Goal: Find specific fact: Find specific fact

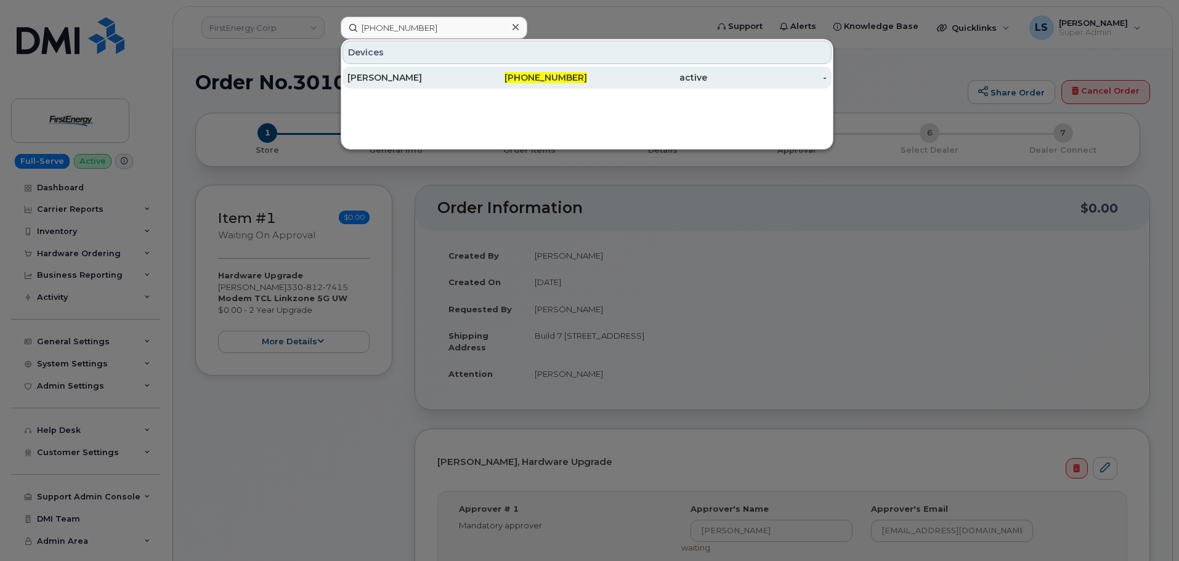
type input "[PHONE_NUMBER]"
click at [606, 77] on div "active" at bounding box center [647, 77] width 120 height 12
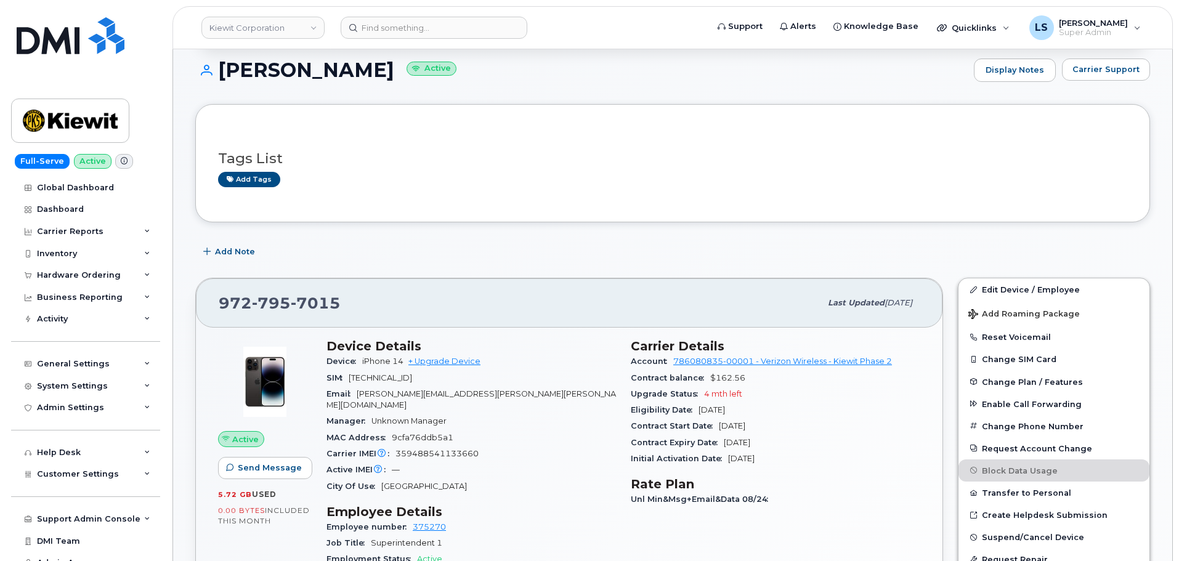
scroll to position [123, 0]
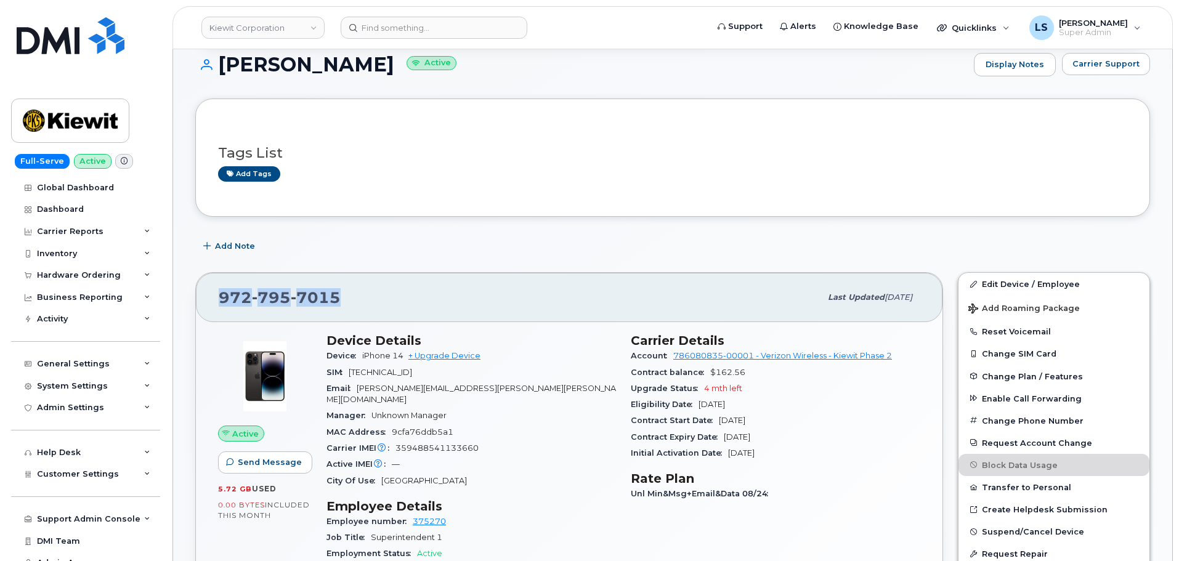
drag, startPoint x: 334, startPoint y: 302, endPoint x: 214, endPoint y: 295, distance: 119.7
click at [214, 295] on div "972 795 7015 Last updated Sep 06, 2025" at bounding box center [569, 297] width 747 height 49
copy span "972 795 7015"
click at [450, 296] on div "972 795 7015" at bounding box center [520, 298] width 602 height 26
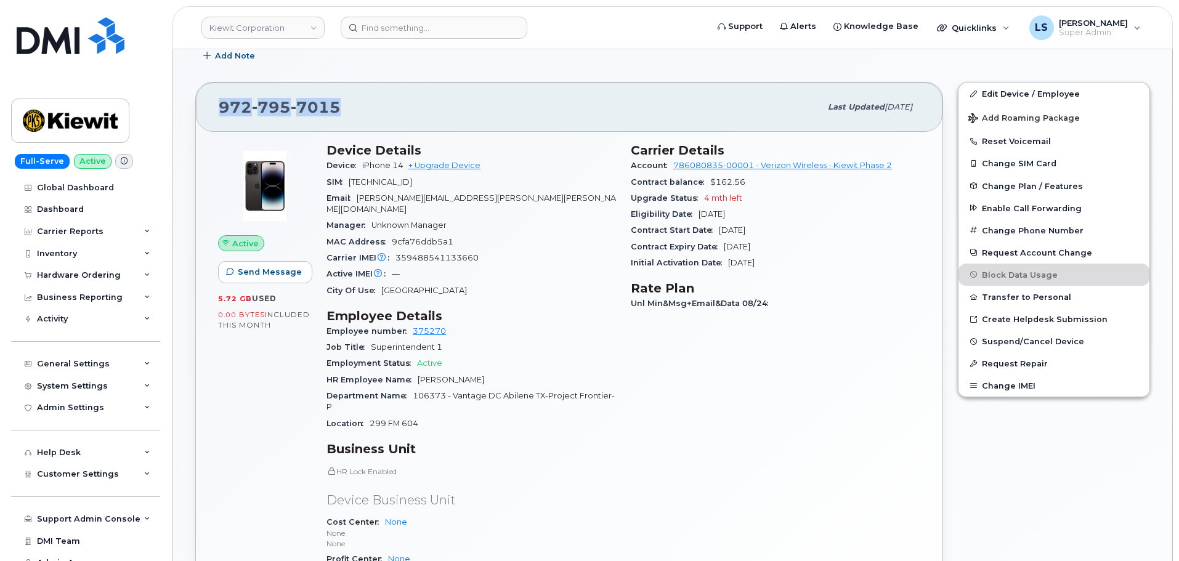
scroll to position [493, 0]
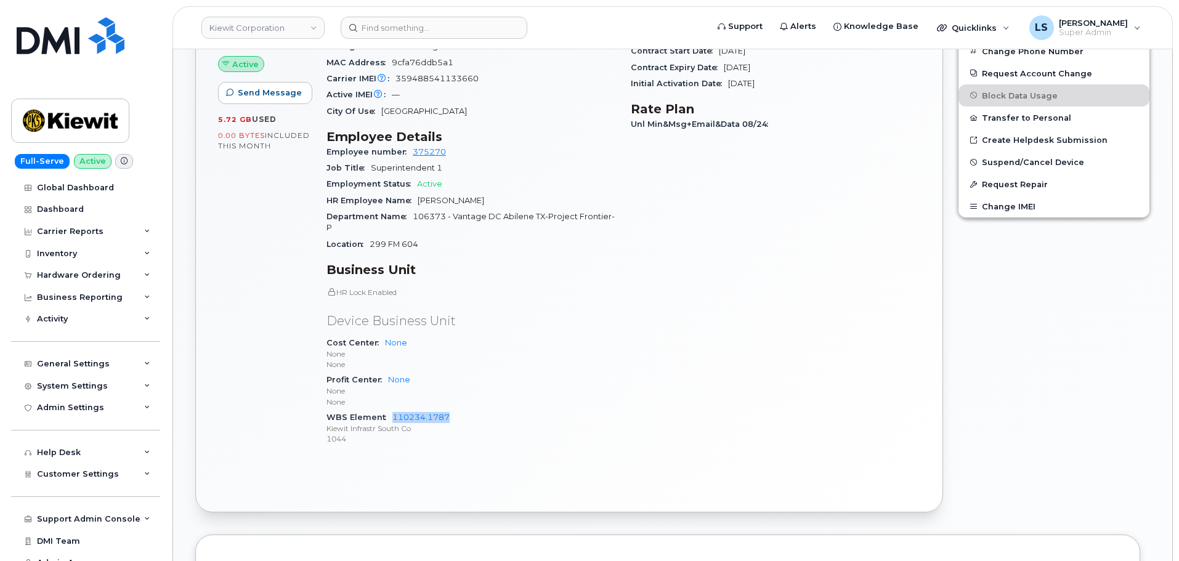
drag, startPoint x: 391, startPoint y: 406, endPoint x: 462, endPoint y: 407, distance: 70.9
click at [462, 410] on div "WBS Element 110234.1787 Kiewit Infrastr South Co 1044" at bounding box center [471, 429] width 290 height 38
copy link "110234.1787"
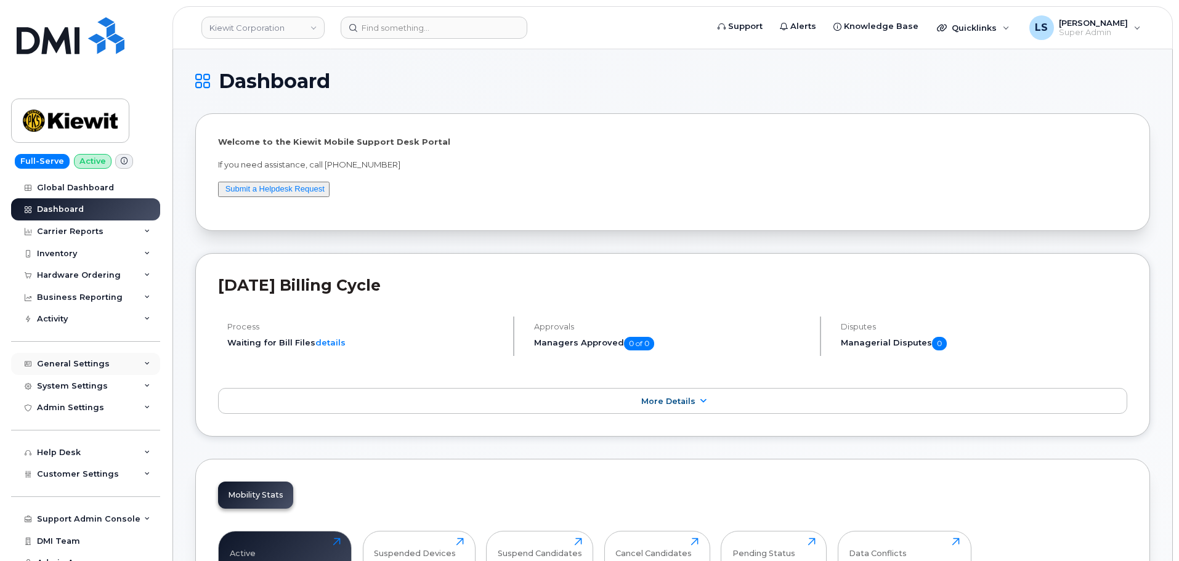
click at [132, 365] on div "General Settings" at bounding box center [85, 364] width 149 height 22
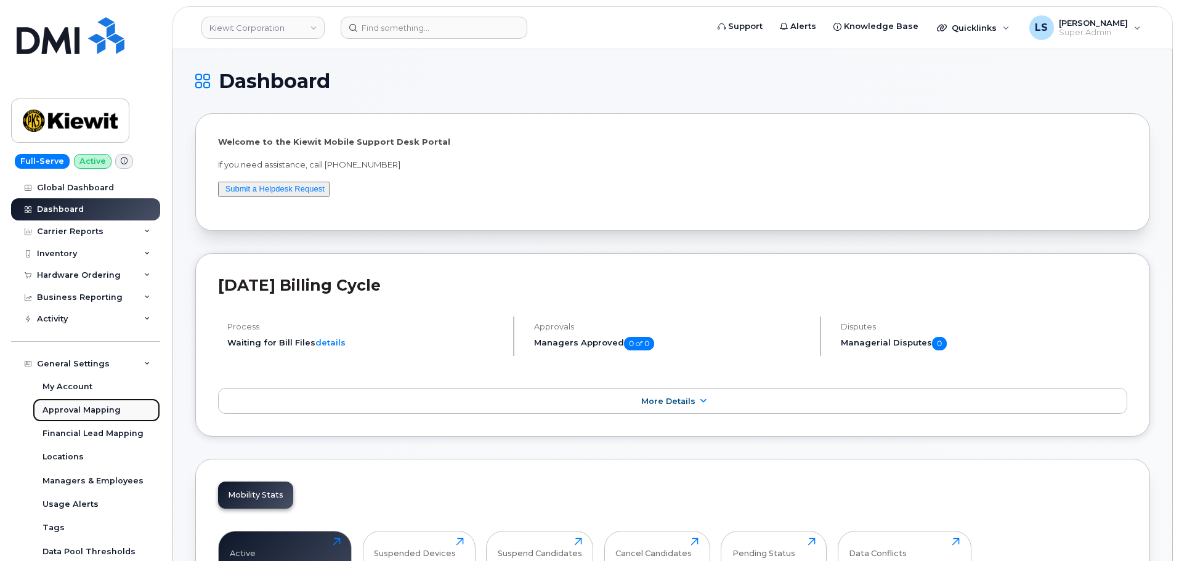
click at [107, 411] on div "Approval Mapping" at bounding box center [82, 410] width 78 height 11
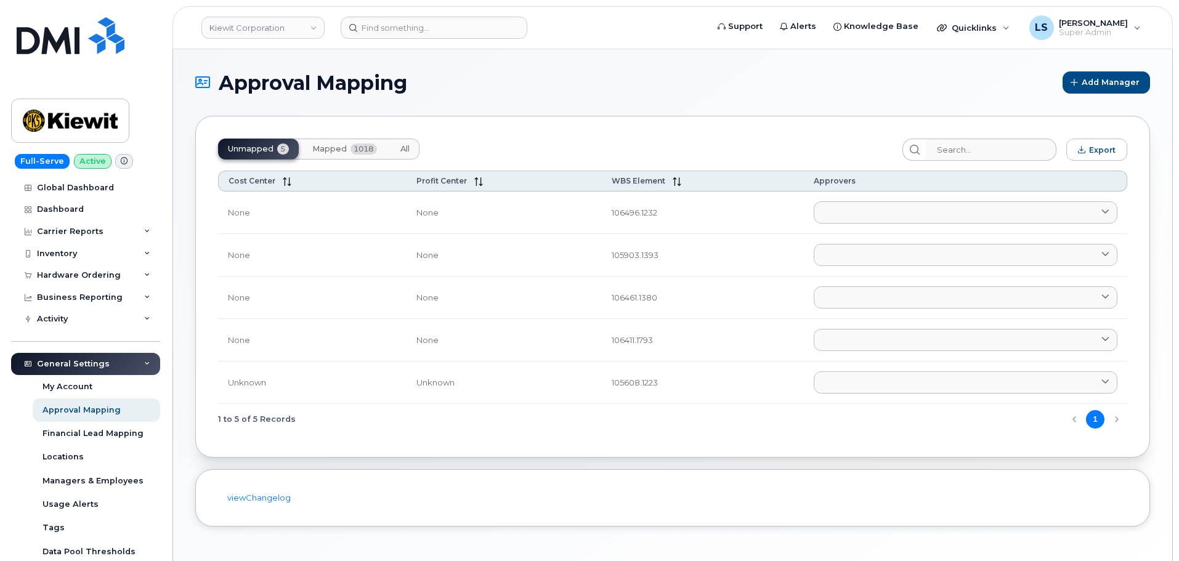
click at [401, 141] on button "All" at bounding box center [405, 149] width 29 height 21
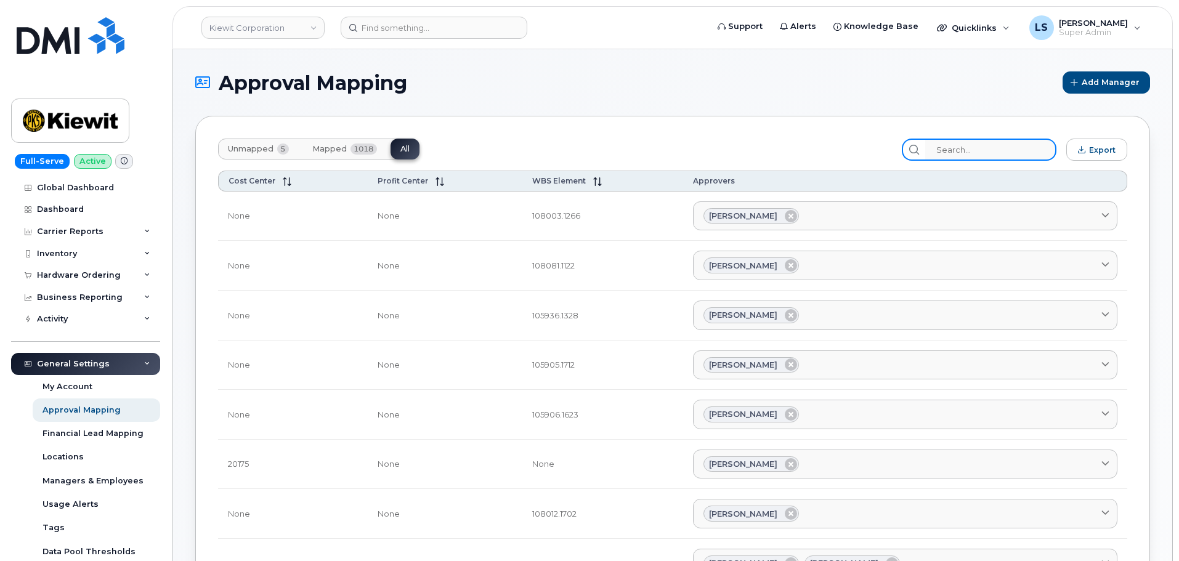
drag, startPoint x: 987, startPoint y: 161, endPoint x: 984, endPoint y: 153, distance: 8.6
click at [984, 153] on input "search" at bounding box center [990, 150] width 131 height 22
paste input "110234.1787"
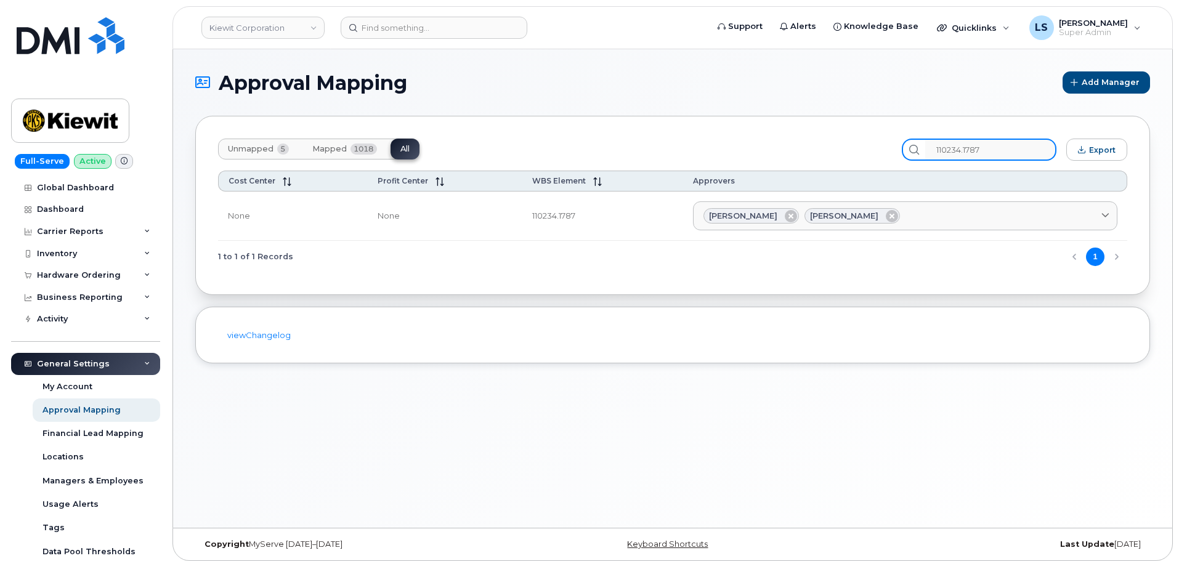
type input "110234.1787"
click at [634, 142] on div "Unmapped 5 Mapped 1018 All" at bounding box center [555, 150] width 675 height 22
drag, startPoint x: 532, startPoint y: 219, endPoint x: 598, endPoint y: 218, distance: 65.9
click at [596, 214] on tr "None None 110234.1787 Brandi Andre Scott Patterson Aaron Seward AARON.SEWARD@KS…" at bounding box center [672, 217] width 909 height 50
copy tr "110234.1787"
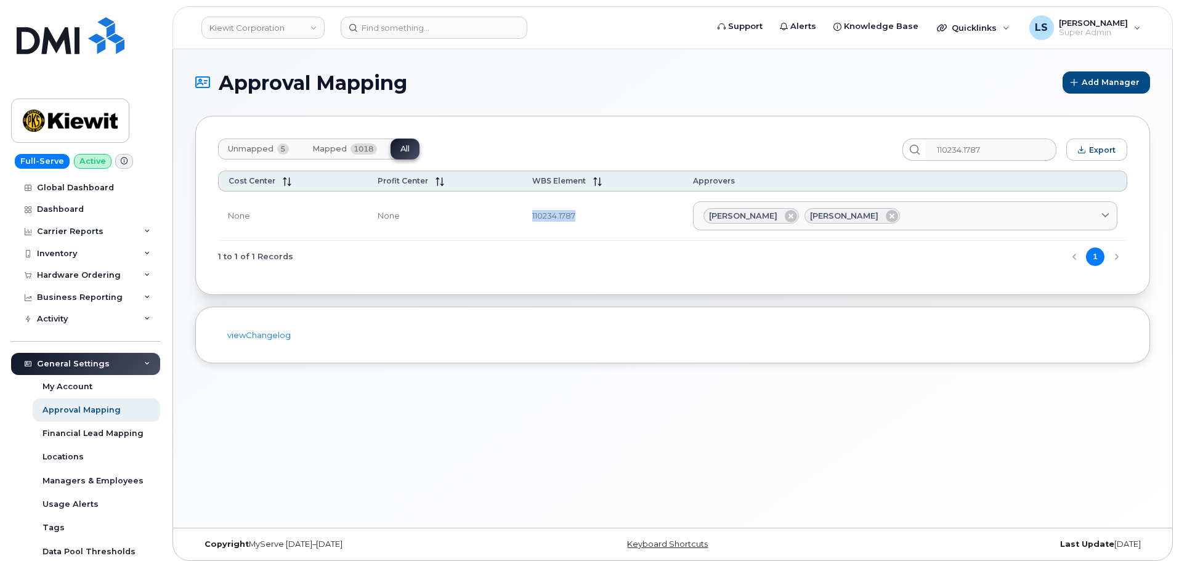
copy tr "110234.1787"
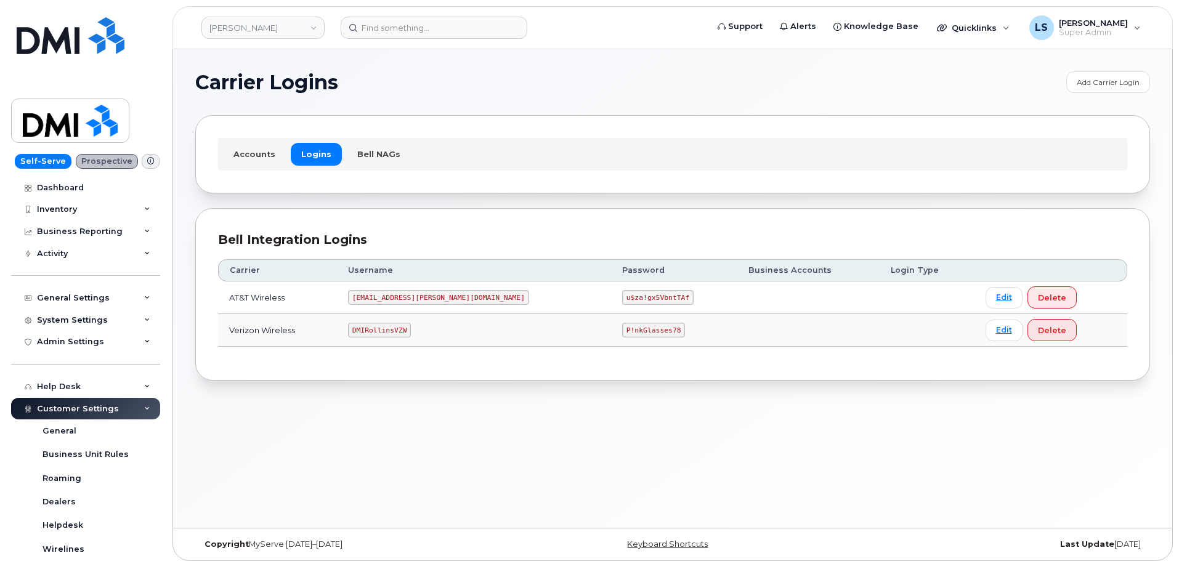
click at [622, 330] on code "P!nkGlasses78" at bounding box center [653, 330] width 63 height 15
click at [622, 329] on code "P!nkGlasses78" at bounding box center [653, 330] width 63 height 15
copy code "P!nkGlasses78"
